Goal: Navigation & Orientation: Find specific page/section

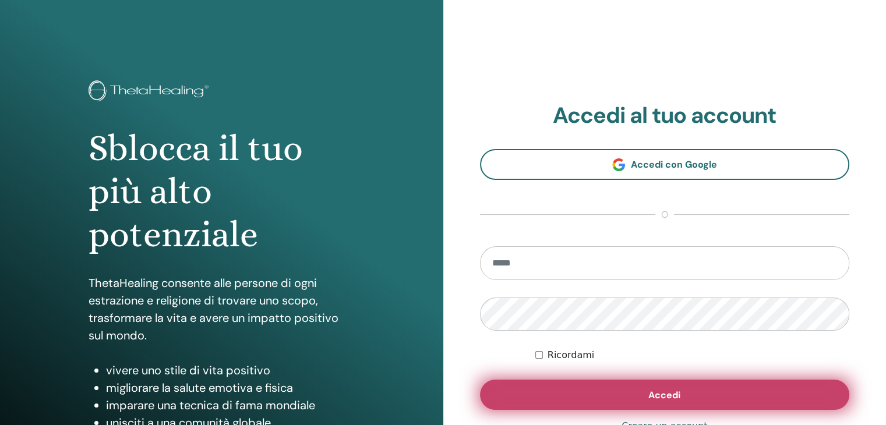
type input "**********"
click at [630, 400] on button "Accedi" at bounding box center [665, 395] width 370 height 30
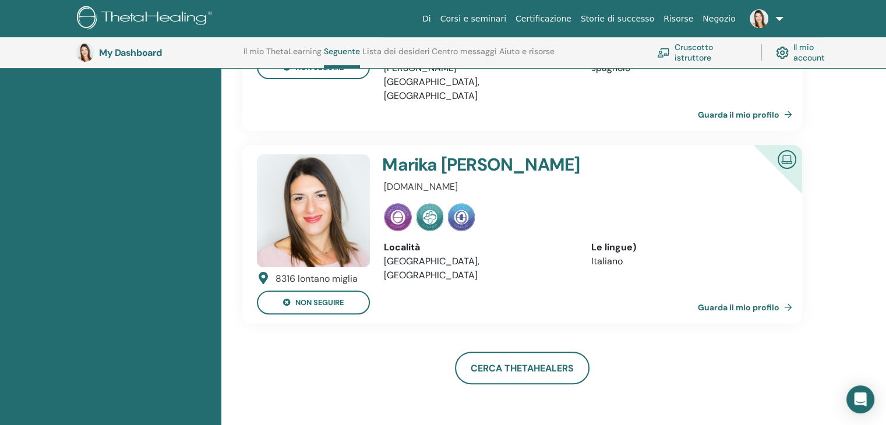
scroll to position [263, 0]
click at [741, 296] on link "Guarda il mio profilo" at bounding box center [747, 307] width 99 height 23
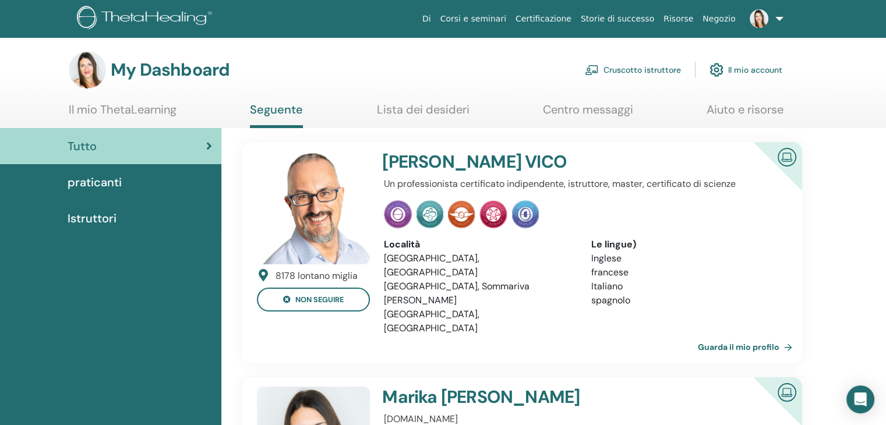
click at [441, 166] on h4 "[PERSON_NAME]" at bounding box center [547, 161] width 331 height 21
click at [756, 336] on link "Guarda il mio profilo" at bounding box center [747, 347] width 99 height 23
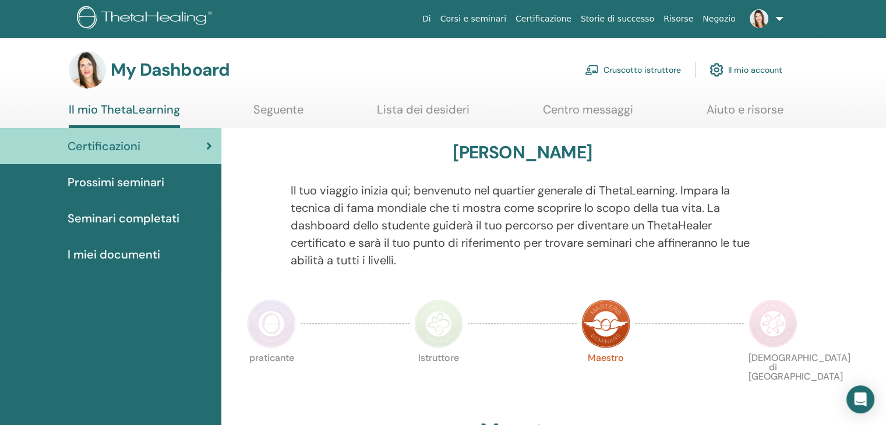
click at [758, 24] on img at bounding box center [759, 18] width 19 height 19
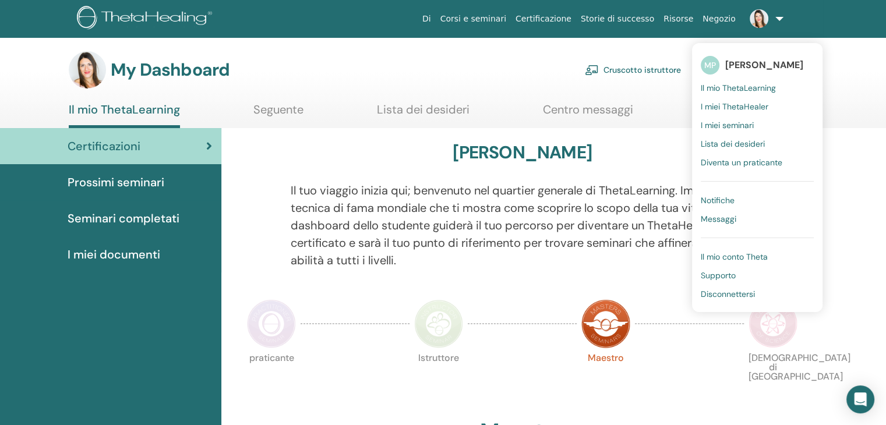
click at [157, 147] on div "Certificazioni" at bounding box center [110, 145] width 203 height 17
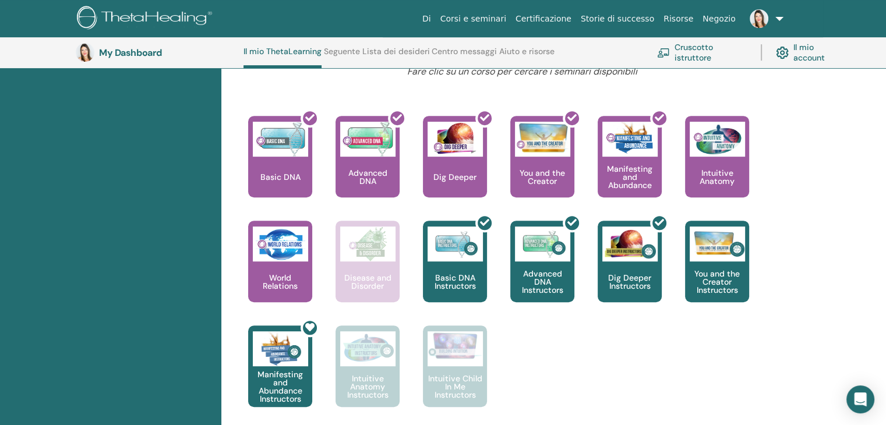
scroll to position [496, 0]
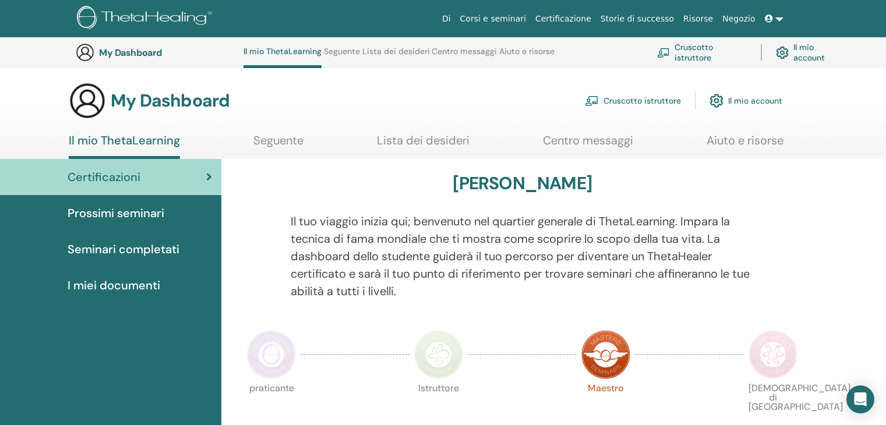
scroll to position [496, 0]
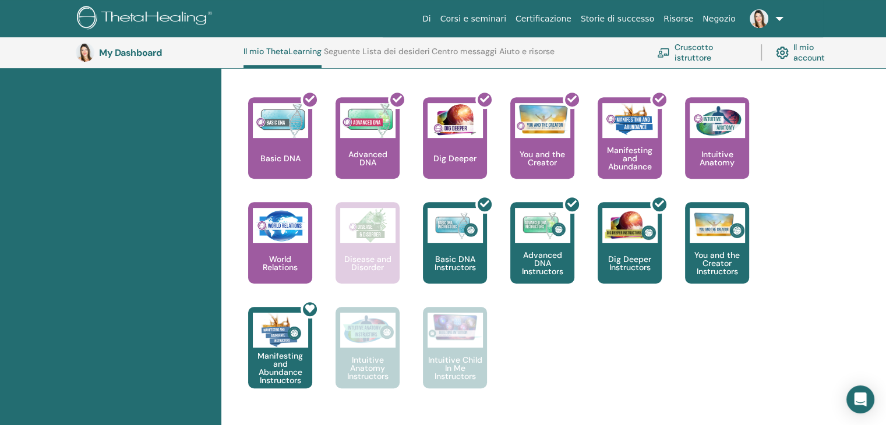
click at [474, 52] on link "Centro messaggi" at bounding box center [464, 56] width 65 height 19
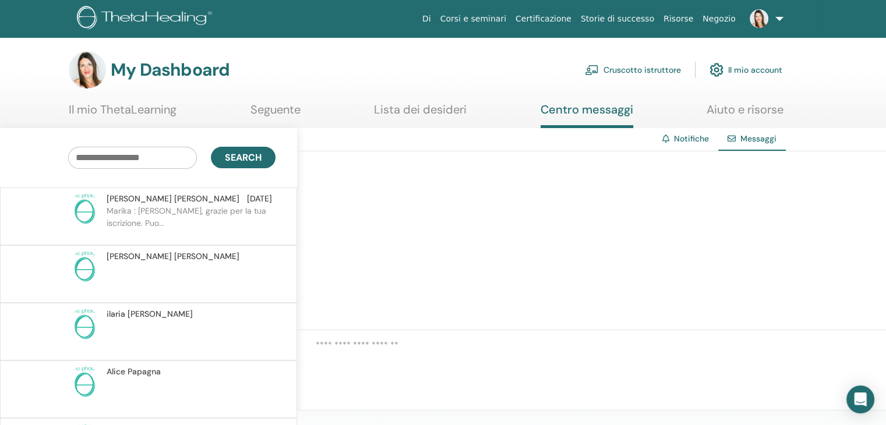
click at [571, 22] on link "Certificazione" at bounding box center [543, 19] width 65 height 22
click at [545, 17] on link "Certificazione" at bounding box center [543, 19] width 65 height 22
